Goal: Check status: Check status

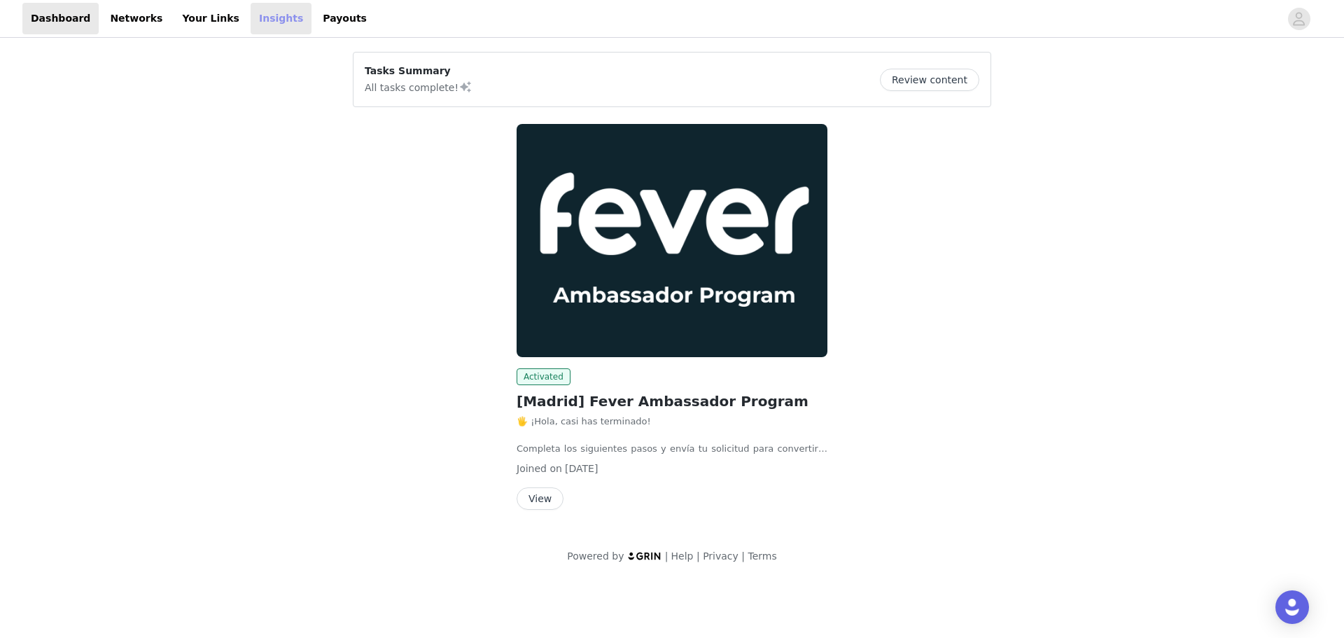
click at [251, 27] on link "Insights" at bounding box center [281, 19] width 61 height 32
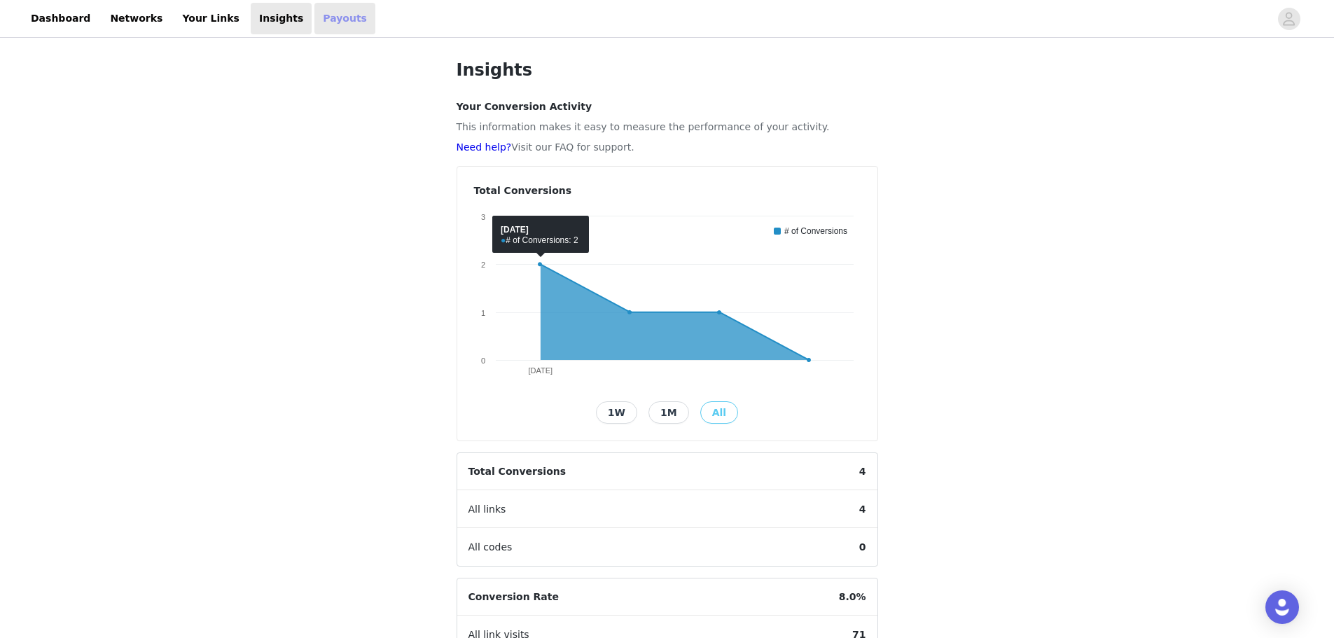
click at [314, 31] on link "Payouts" at bounding box center [344, 19] width 61 height 32
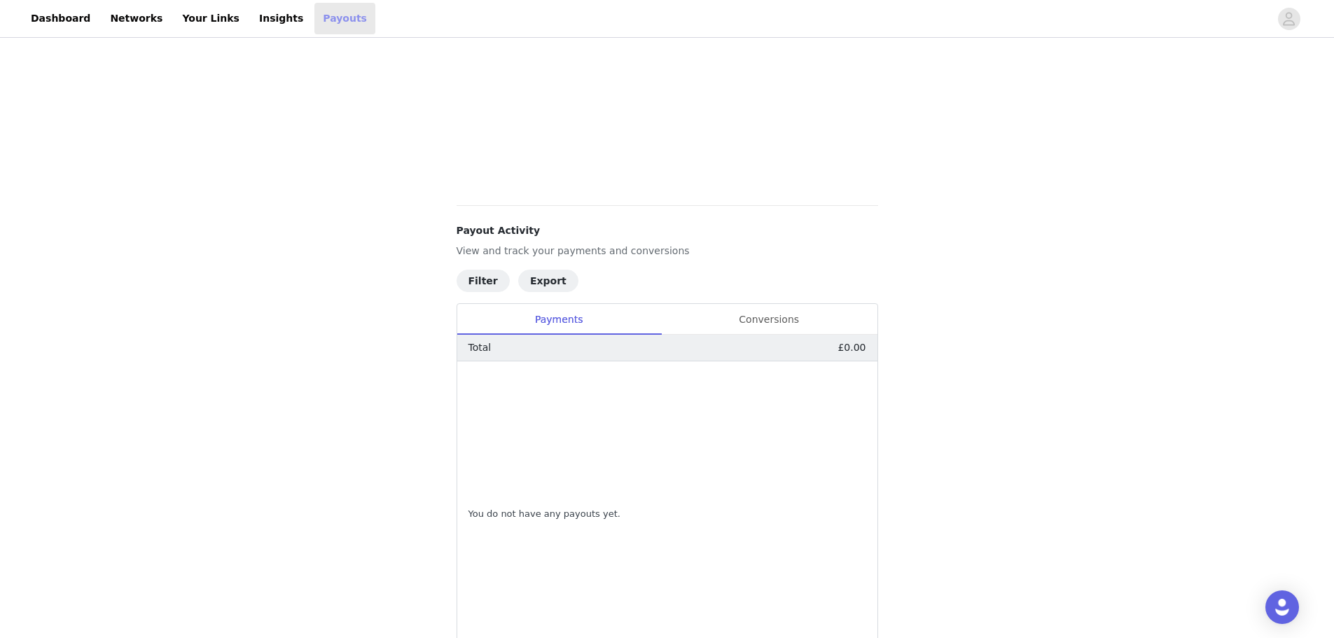
scroll to position [386, 0]
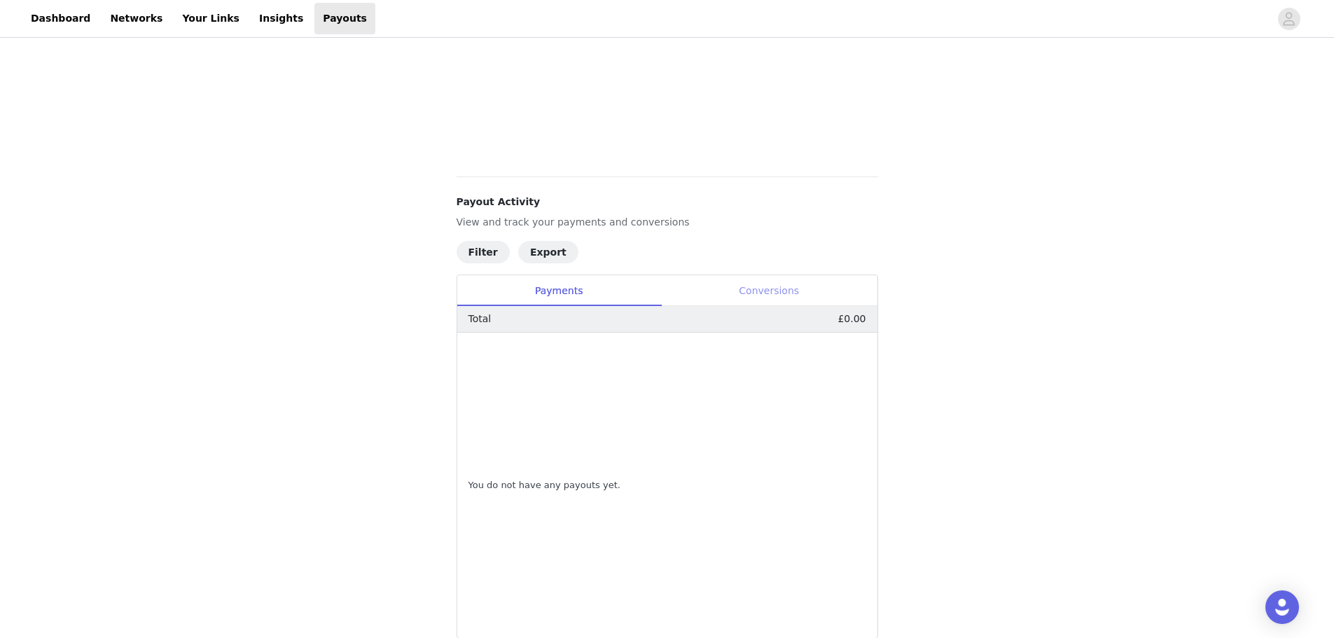
click at [737, 288] on div "Conversions" at bounding box center [769, 291] width 216 height 32
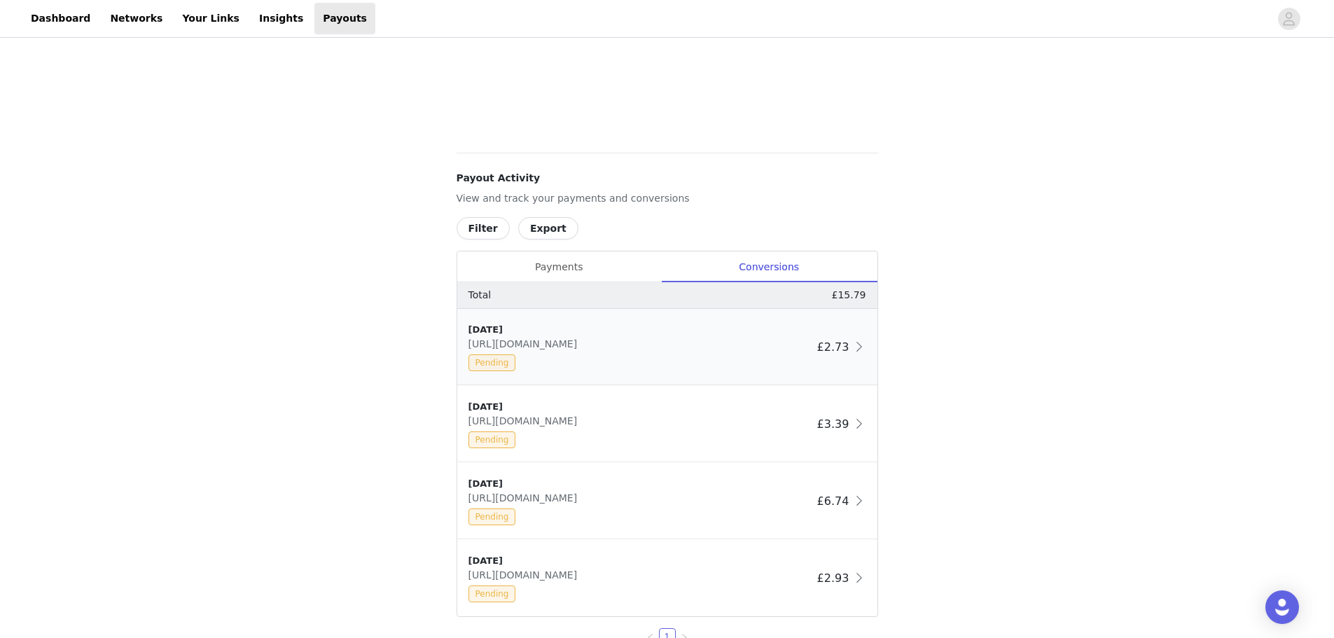
scroll to position [483, 0]
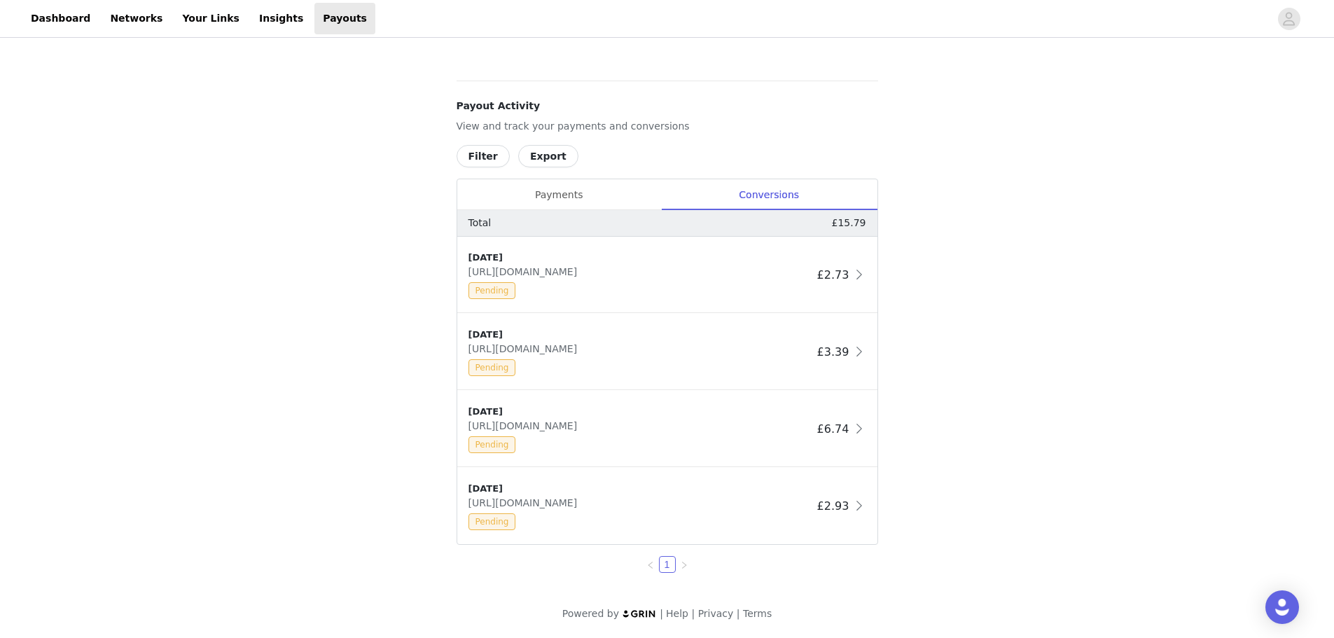
drag, startPoint x: 633, startPoint y: 120, endPoint x: 652, endPoint y: 121, distance: 19.0
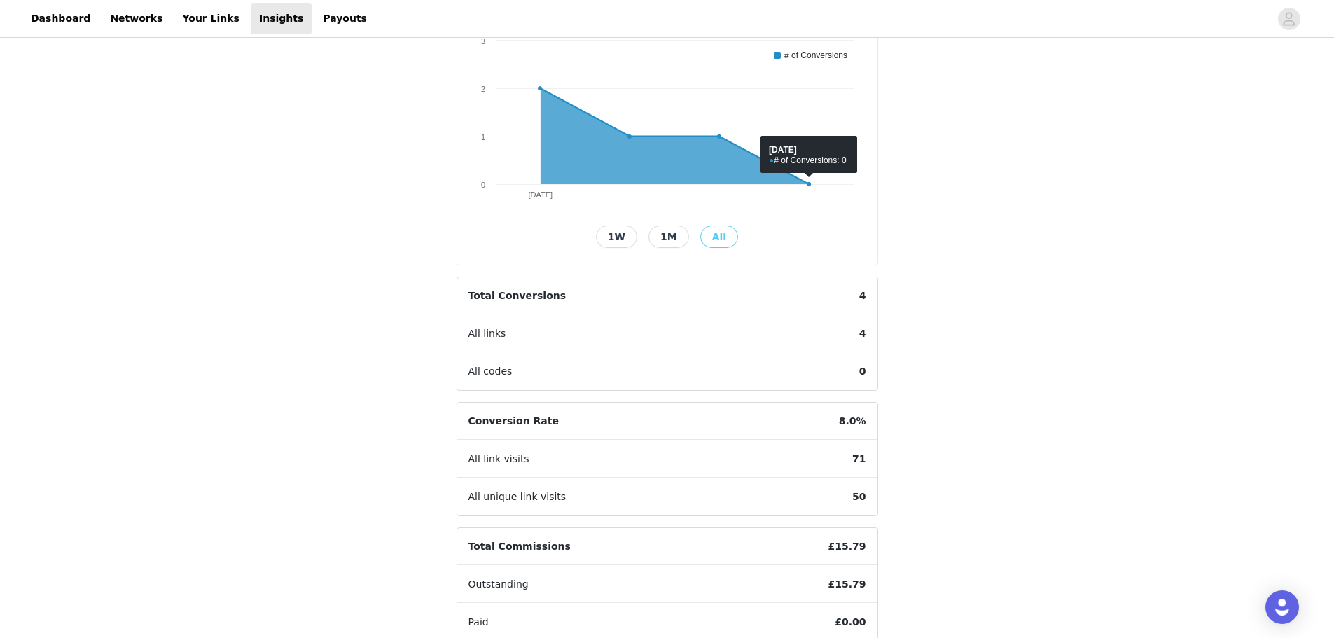
scroll to position [210, 0]
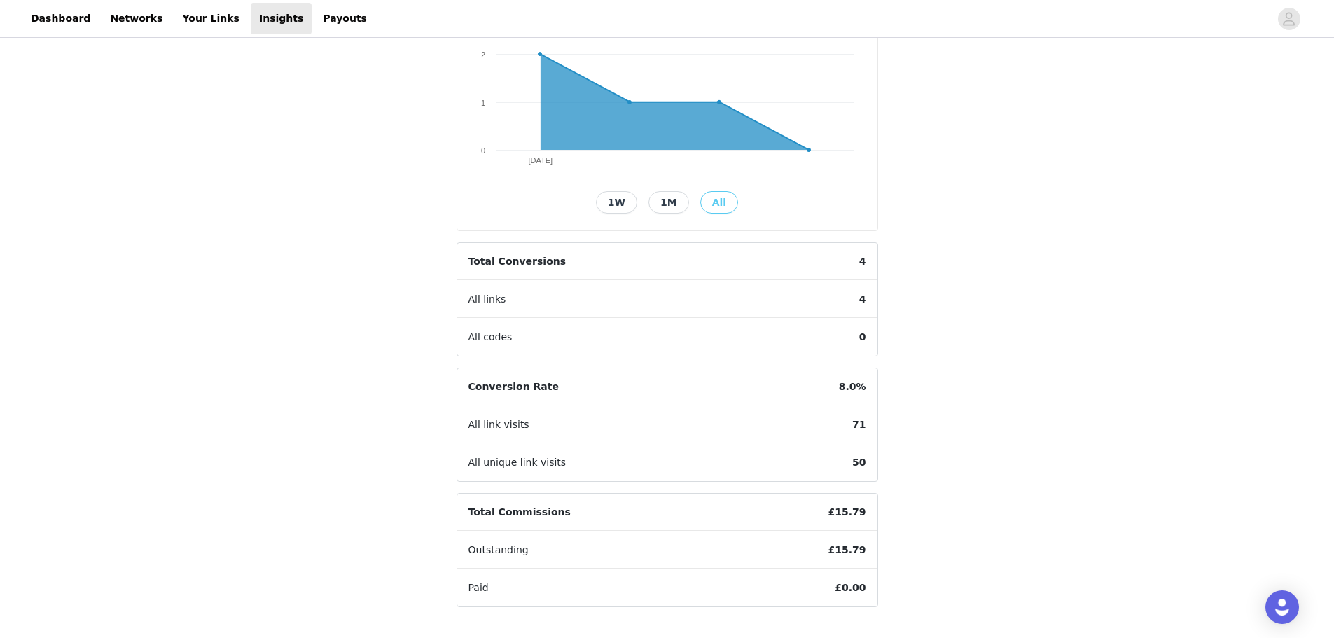
drag, startPoint x: 902, startPoint y: 344, endPoint x: 850, endPoint y: 319, distance: 57.9
click at [314, 29] on link "Payouts" at bounding box center [344, 19] width 61 height 32
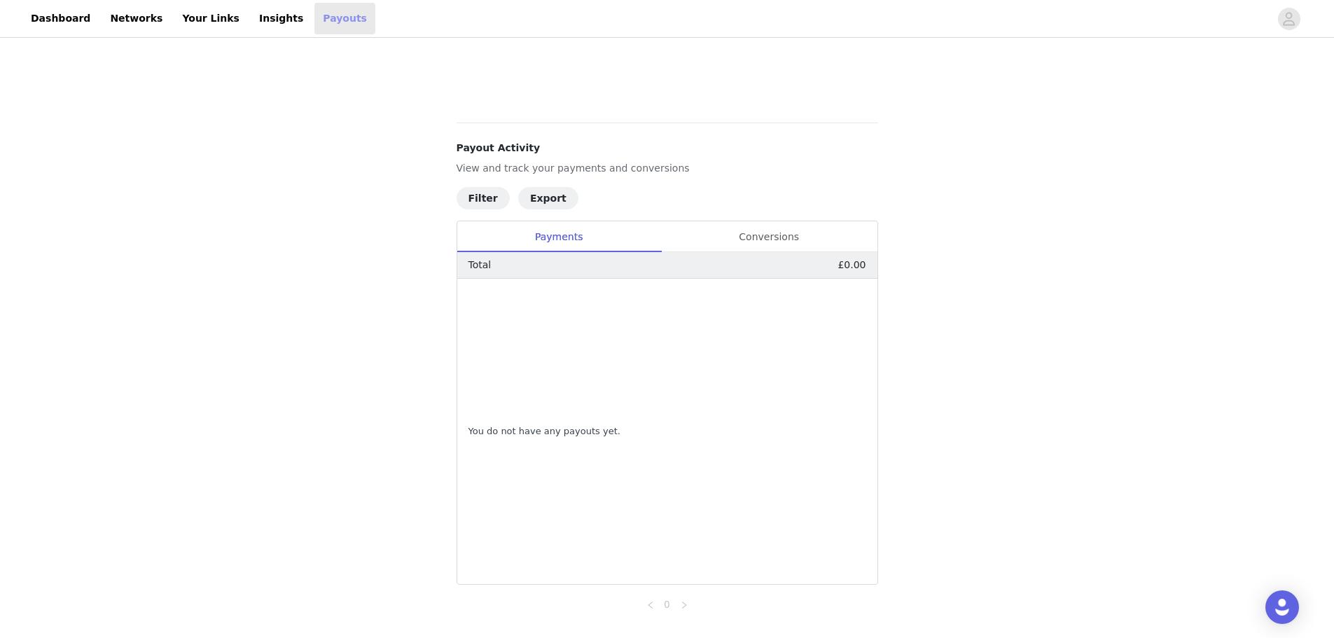
scroll to position [481, 0]
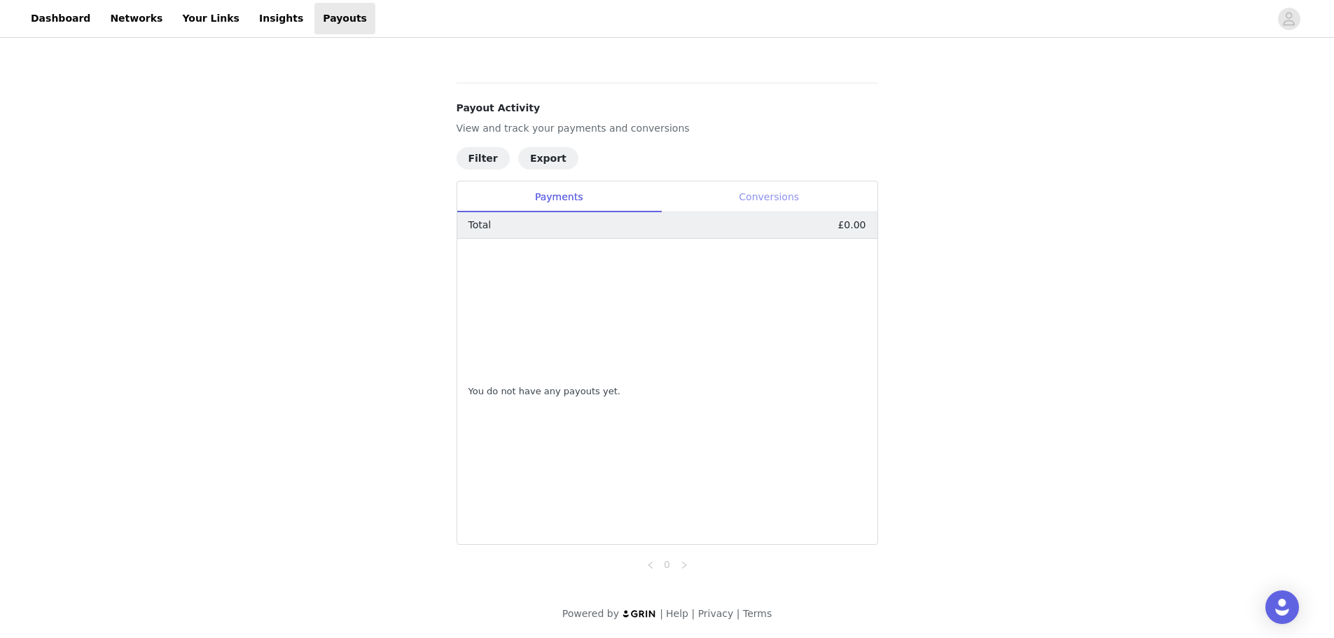
click at [746, 200] on div "Conversions" at bounding box center [769, 197] width 216 height 32
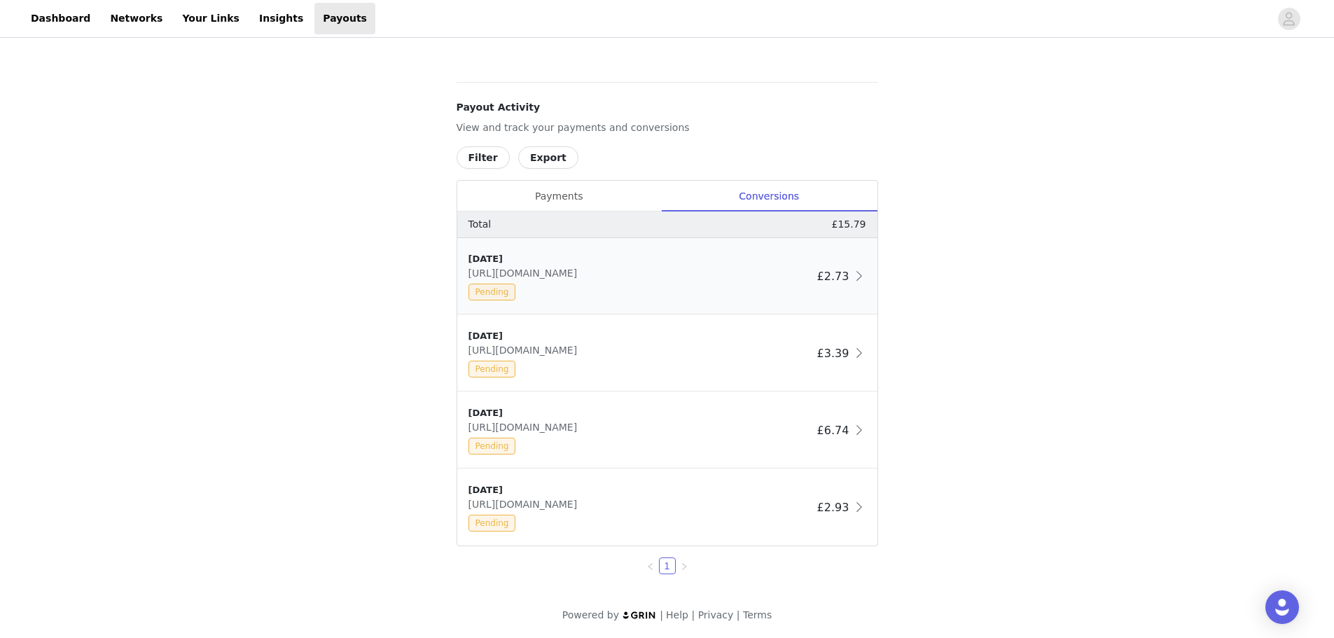
click at [546, 270] on span "[URL][DOMAIN_NAME]" at bounding box center [525, 272] width 115 height 11
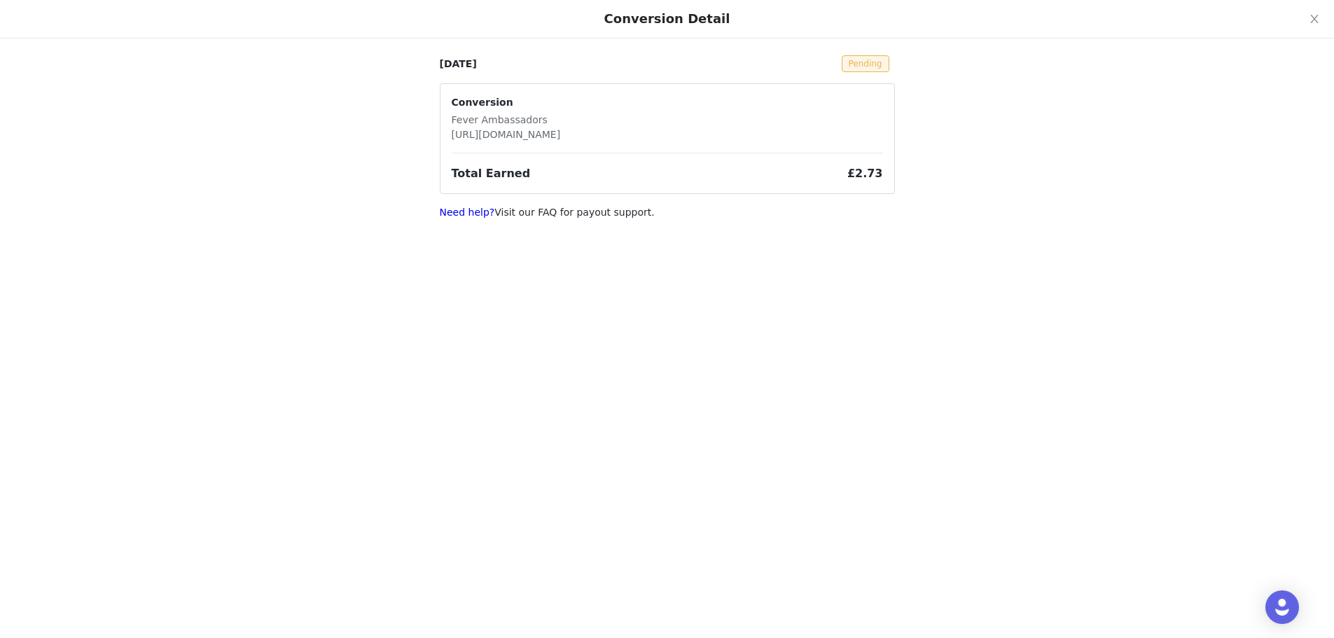
scroll to position [210, 0]
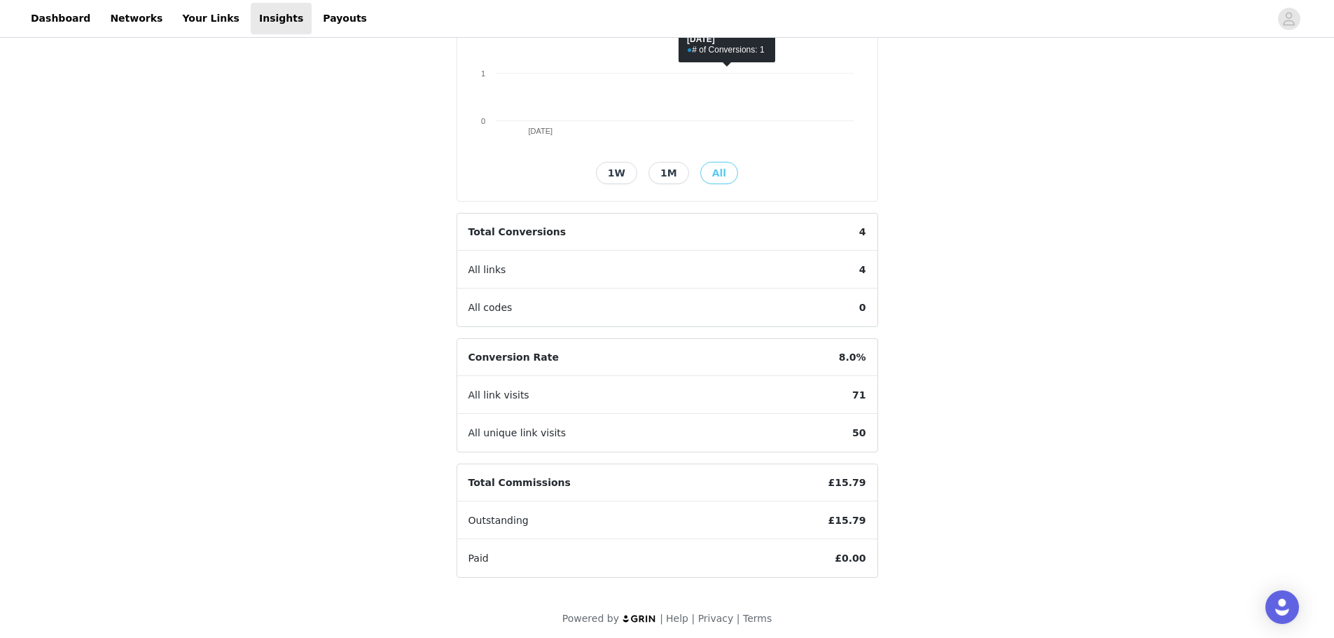
scroll to position [244, 0]
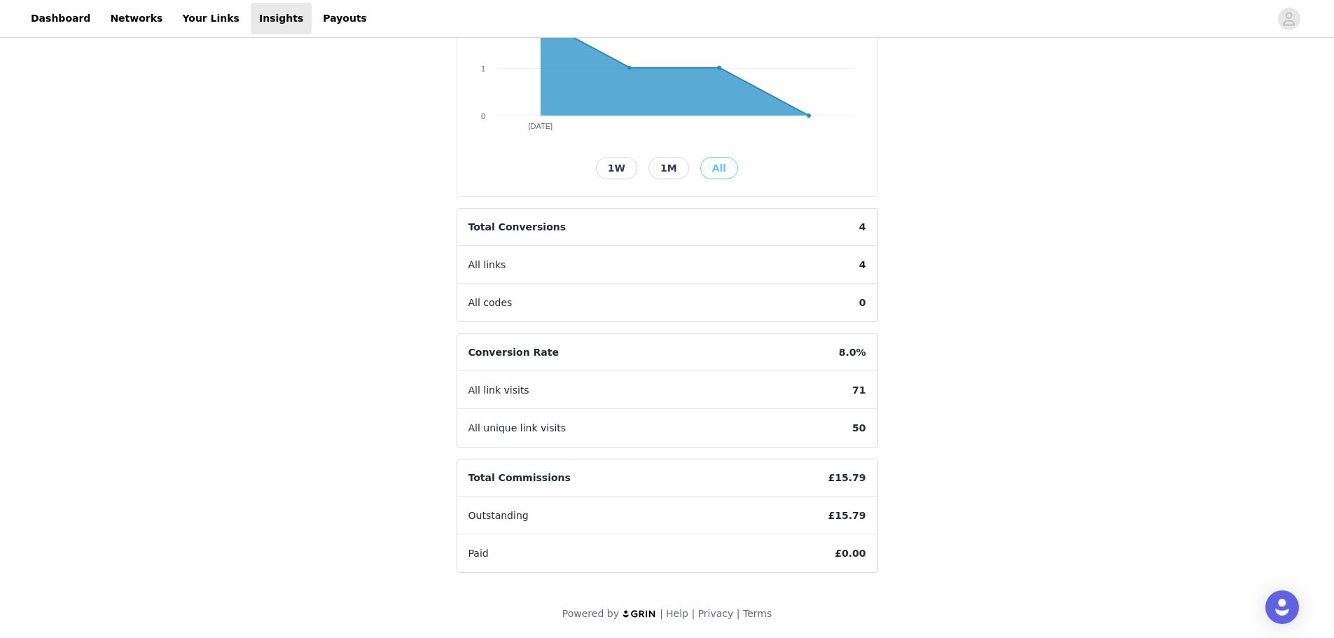
click at [634, 167] on button "1W" at bounding box center [616, 168] width 41 height 22
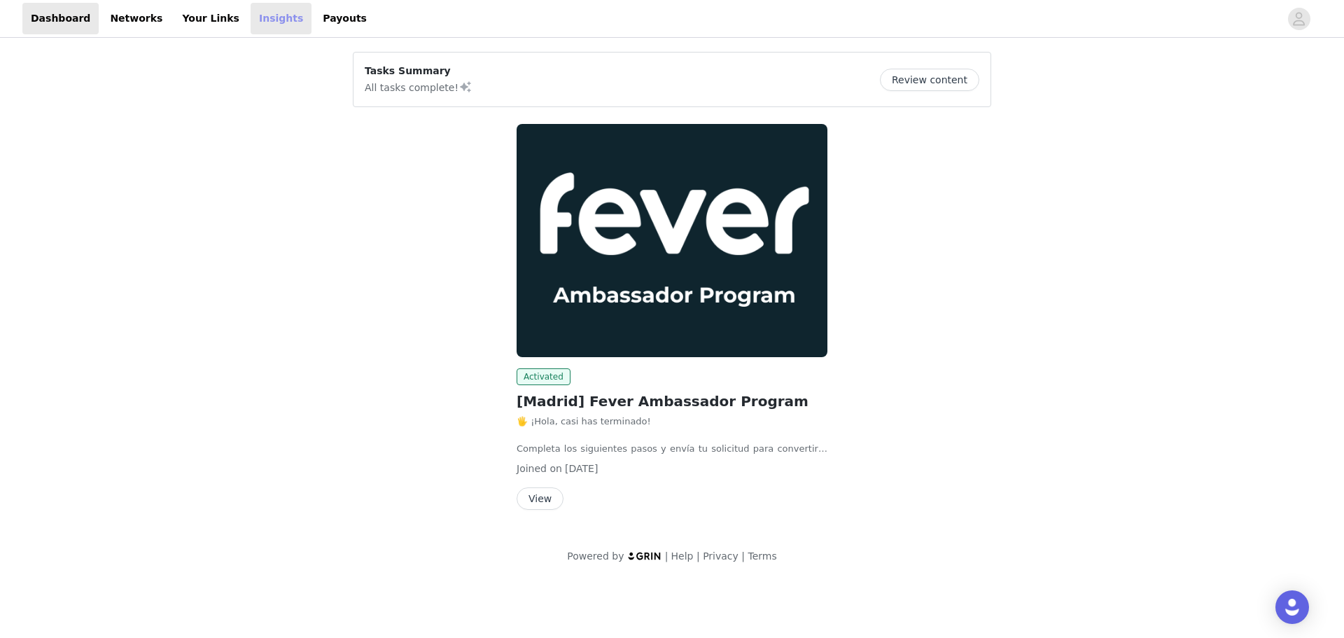
click at [251, 20] on link "Insights" at bounding box center [281, 19] width 61 height 32
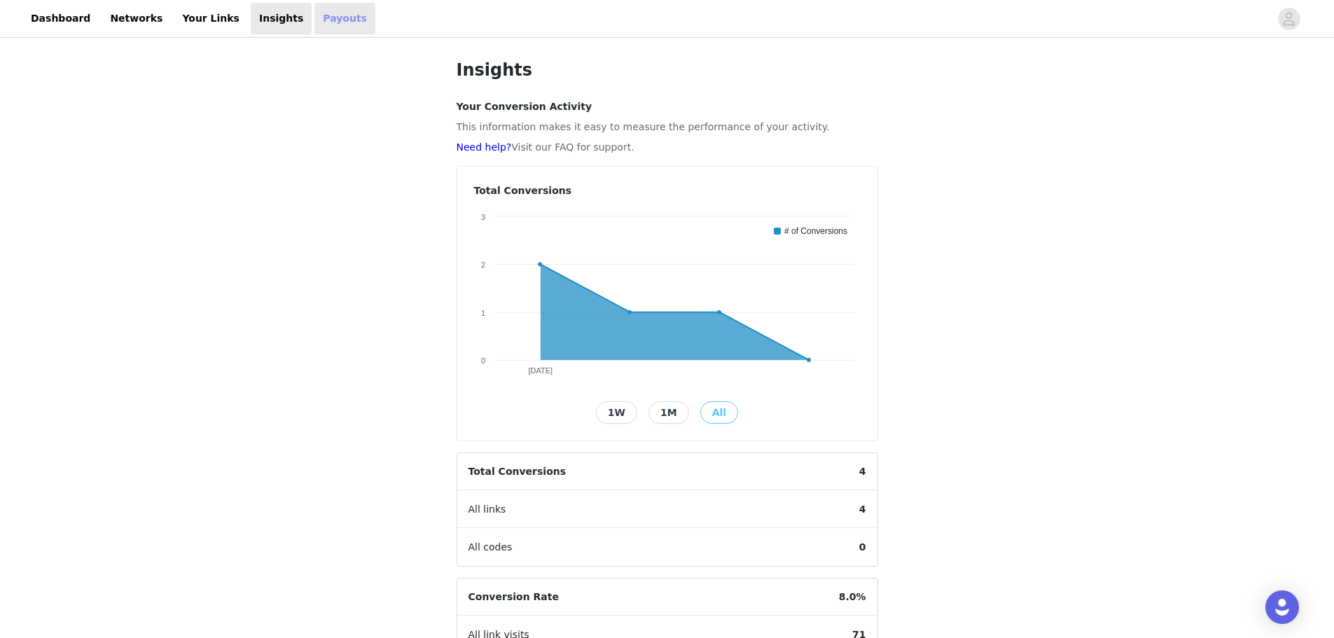
click at [314, 29] on link "Payouts" at bounding box center [344, 19] width 61 height 32
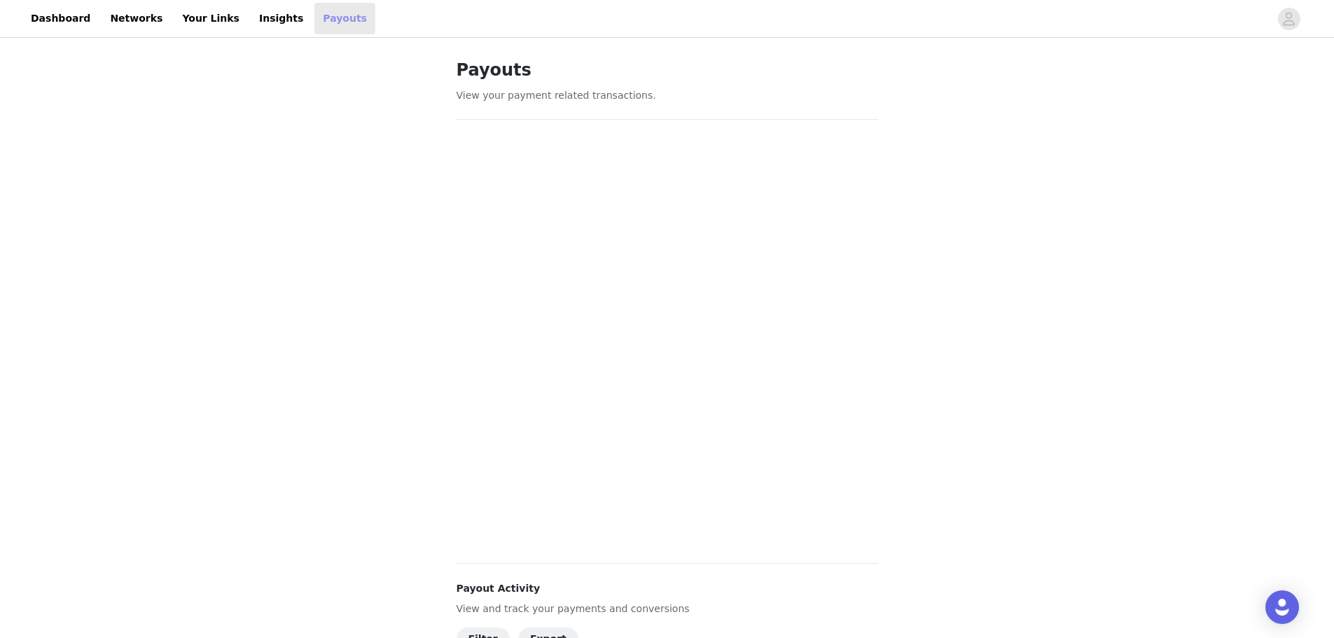
click at [314, 8] on link "Payouts" at bounding box center [344, 19] width 61 height 32
click at [251, 22] on link "Insights" at bounding box center [281, 19] width 61 height 32
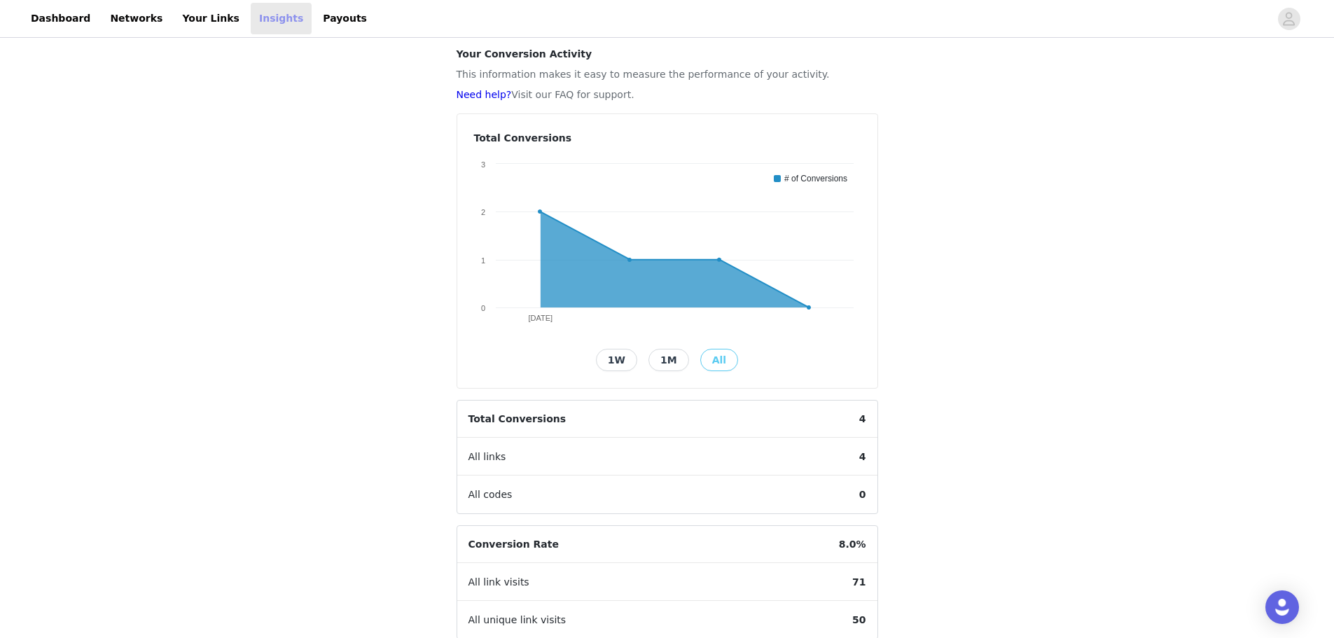
scroll to position [34, 0]
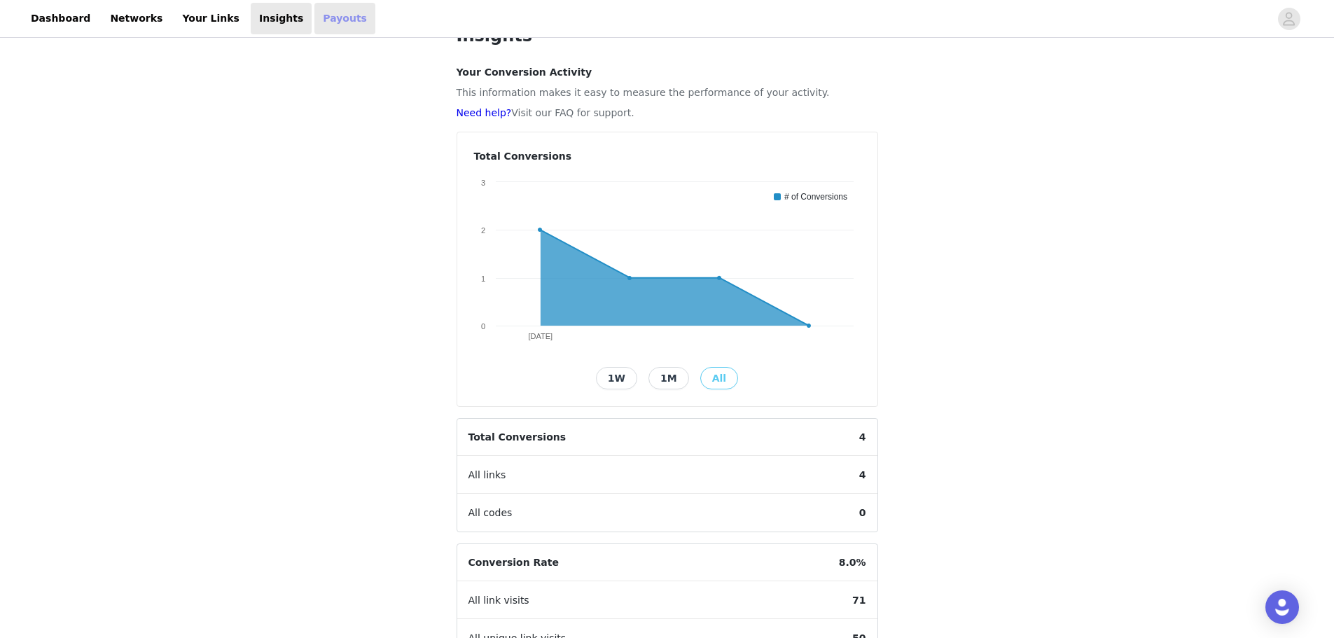
click at [314, 23] on link "Payouts" at bounding box center [344, 19] width 61 height 32
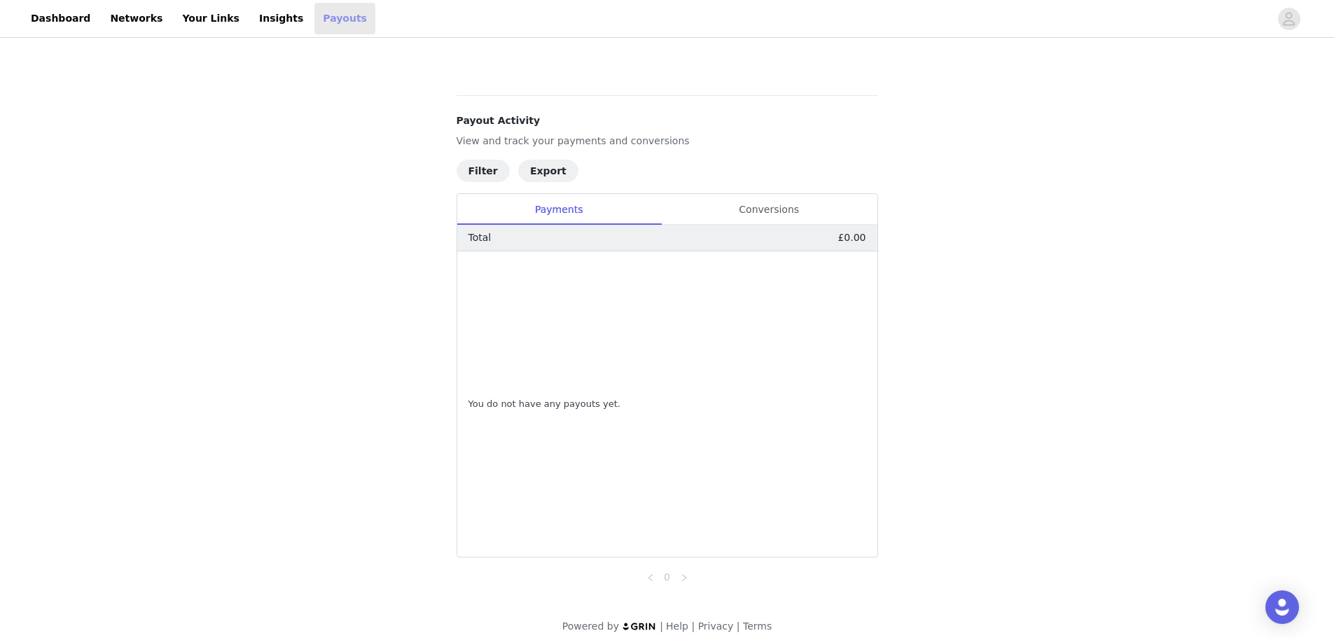
scroll to position [481, 0]
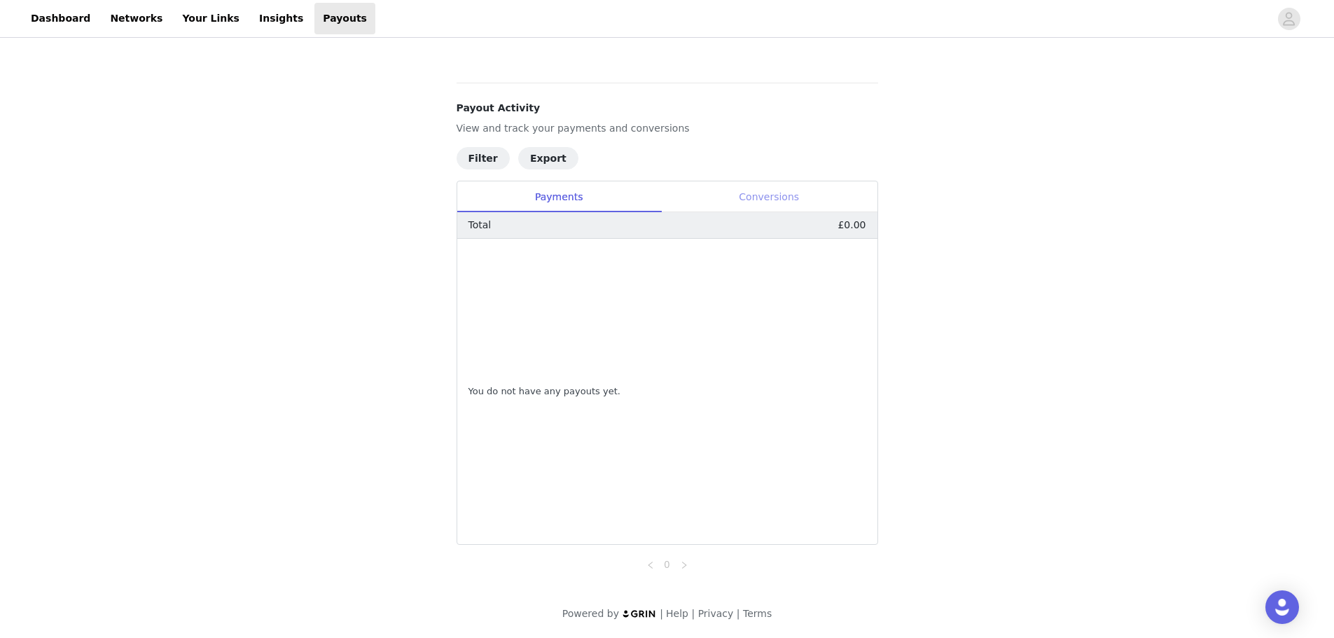
click at [774, 200] on div "Conversions" at bounding box center [769, 197] width 216 height 32
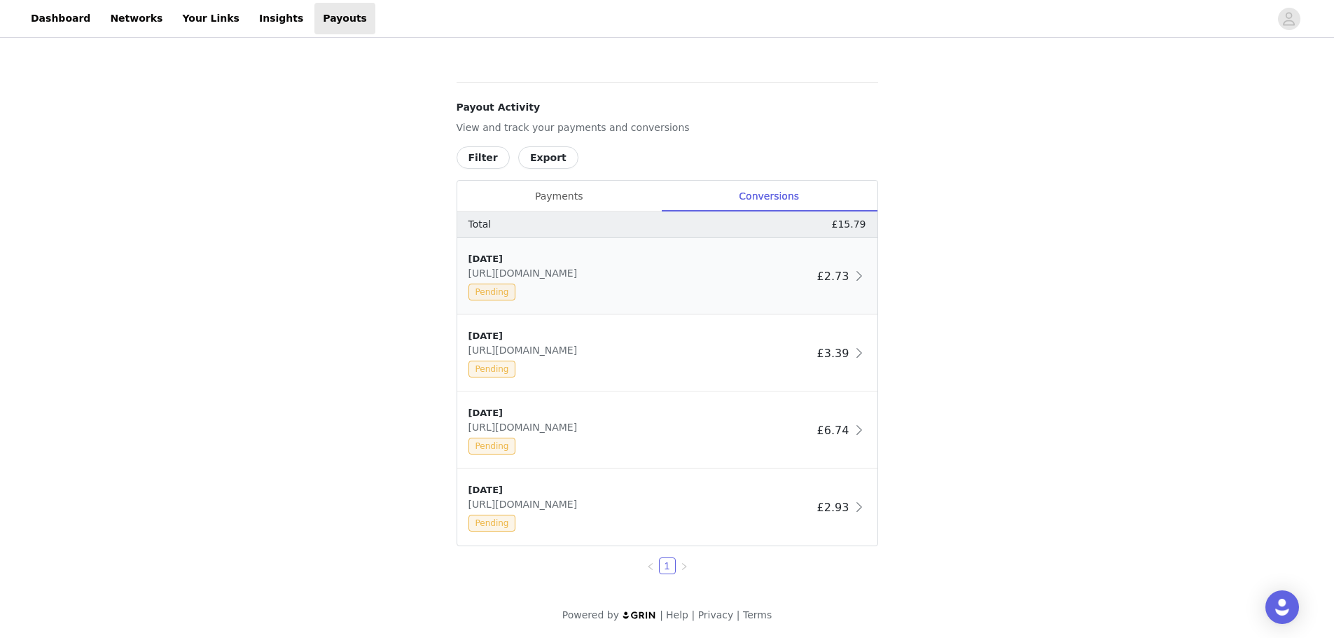
drag, startPoint x: 711, startPoint y: 272, endPoint x: 482, endPoint y: 272, distance: 228.3
click at [482, 272] on div "8/31/25 https://glnk.io/nrvy4/feverxvenezolanos-por-espana Pending" at bounding box center [639, 276] width 343 height 48
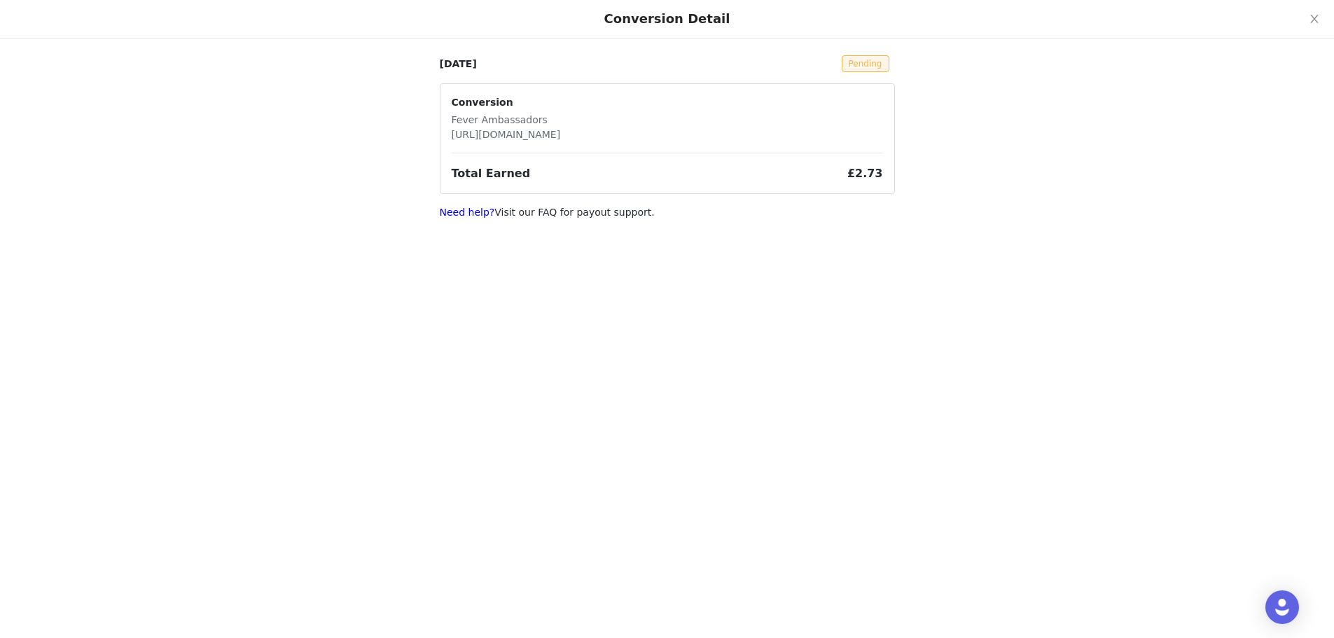
click at [620, 271] on div "Conversion Detail [DATE] Pending Conversion Fever Ambassadors [URL][DOMAIN_NAME…" at bounding box center [667, 319] width 1334 height 638
click at [1306, 20] on button "Close" at bounding box center [1314, 19] width 39 height 39
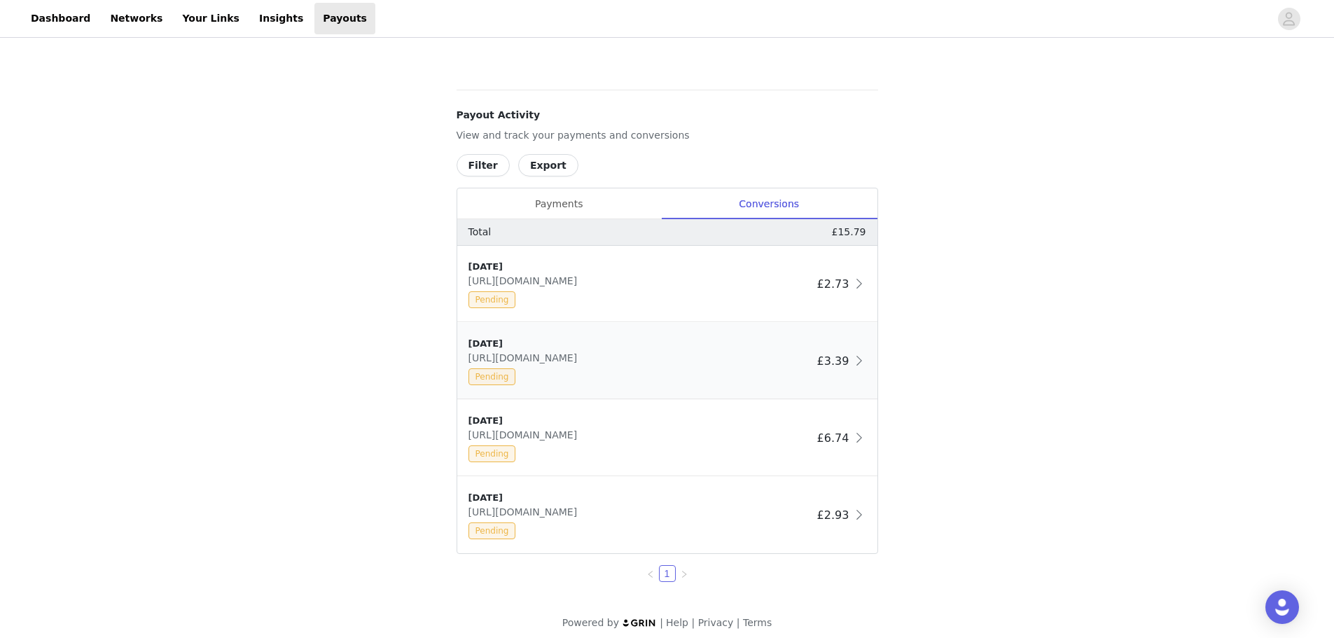
scroll to position [483, 0]
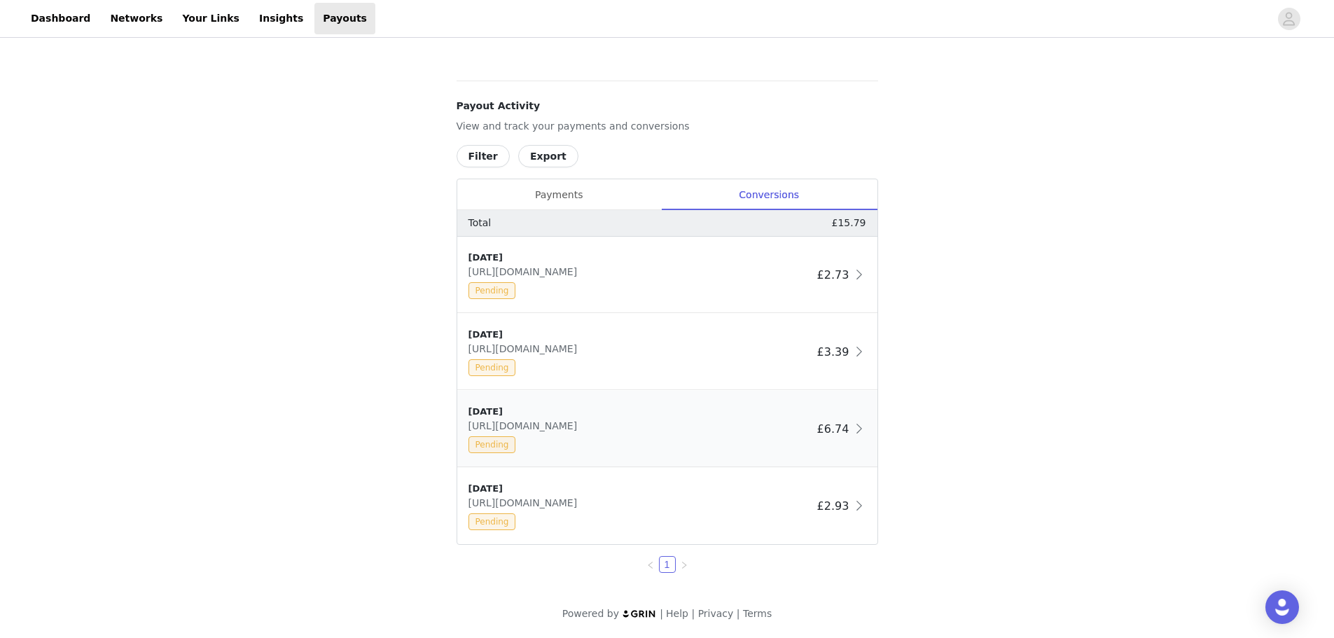
click at [702, 433] on div "8/29/25 https://glnk.io/nrvy4/feverxvenezolanos-por-espana Pending" at bounding box center [639, 429] width 343 height 48
